Goal: Task Accomplishment & Management: Manage account settings

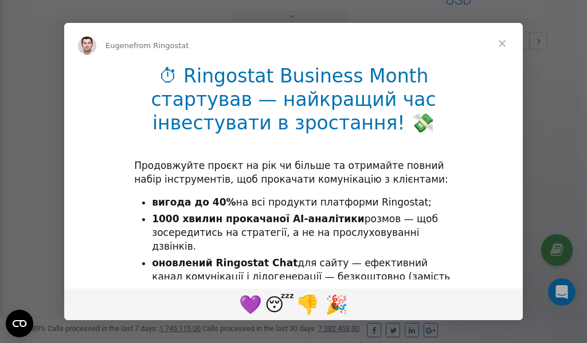
click at [504, 44] on span "Close" at bounding box center [501, 43] width 41 height 41
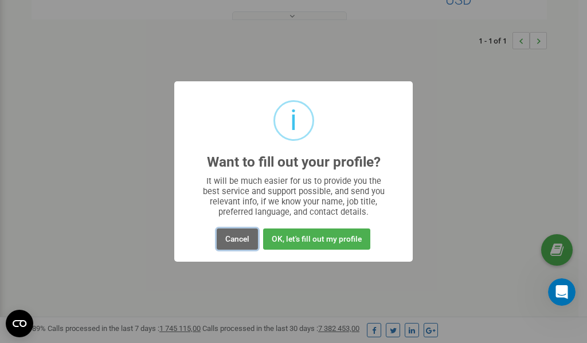
click at [241, 240] on button "Cancel" at bounding box center [237, 239] width 41 height 21
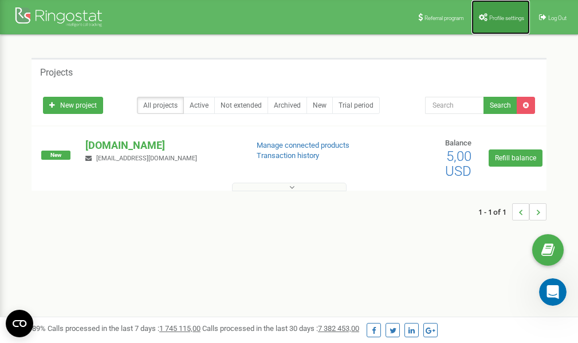
click at [492, 19] on span "Profile settings" at bounding box center [506, 18] width 35 height 6
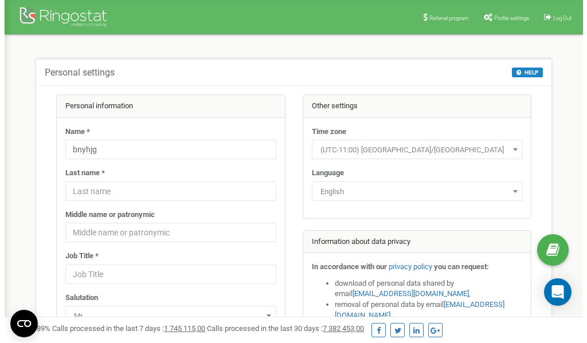
scroll to position [57, 0]
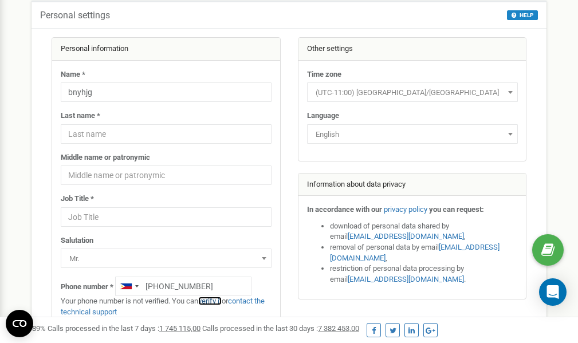
click at [215, 302] on link "verify it" at bounding box center [209, 301] width 23 height 9
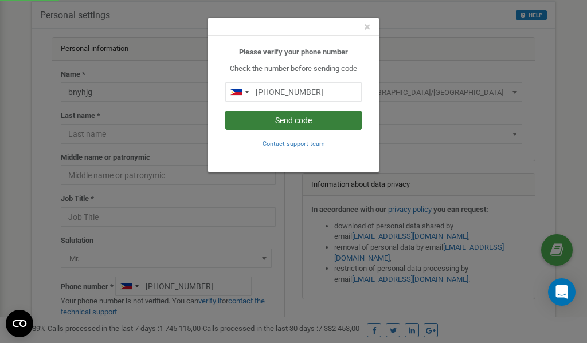
click at [300, 123] on button "Send code" at bounding box center [293, 120] width 136 height 19
